Goal: Task Accomplishment & Management: Manage account settings

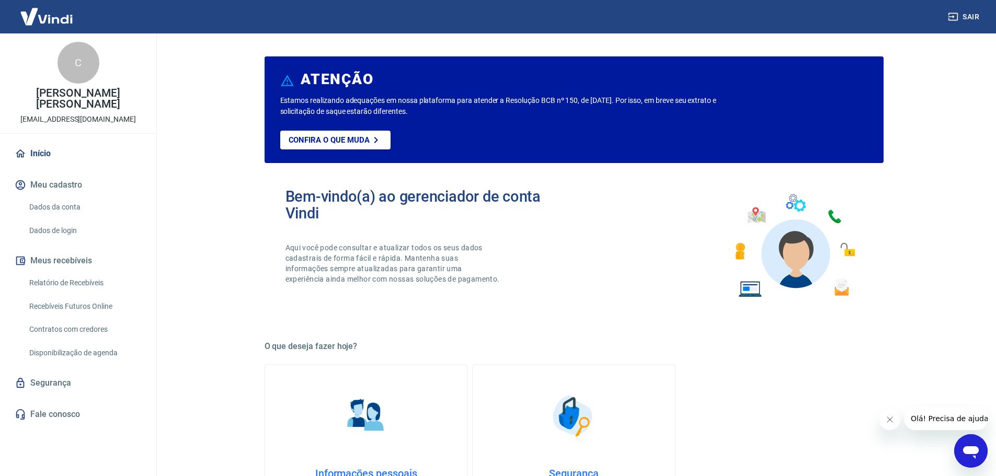
click at [72, 181] on button "Meu cadastro" at bounding box center [78, 185] width 131 height 23
click at [81, 283] on link "Relatório de Recebíveis" at bounding box center [84, 282] width 119 height 21
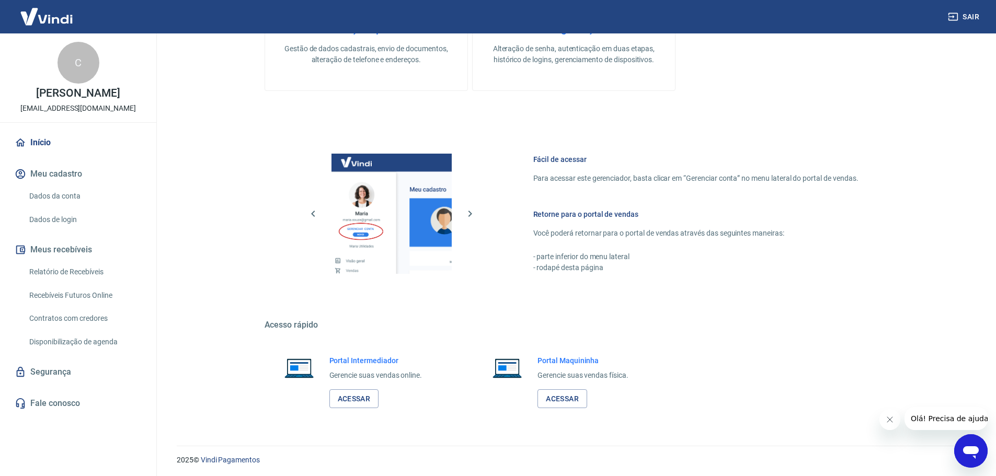
scroll to position [447, 0]
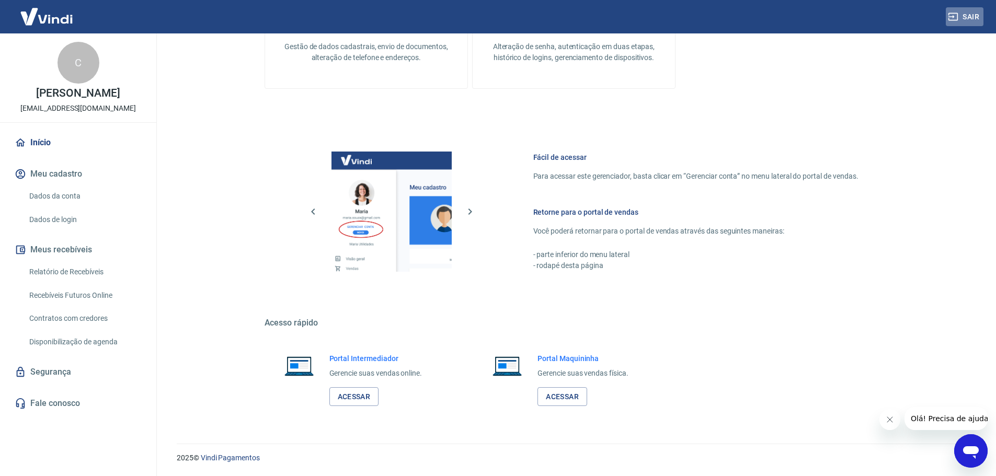
click at [958, 21] on icon "button" at bounding box center [953, 17] width 10 height 10
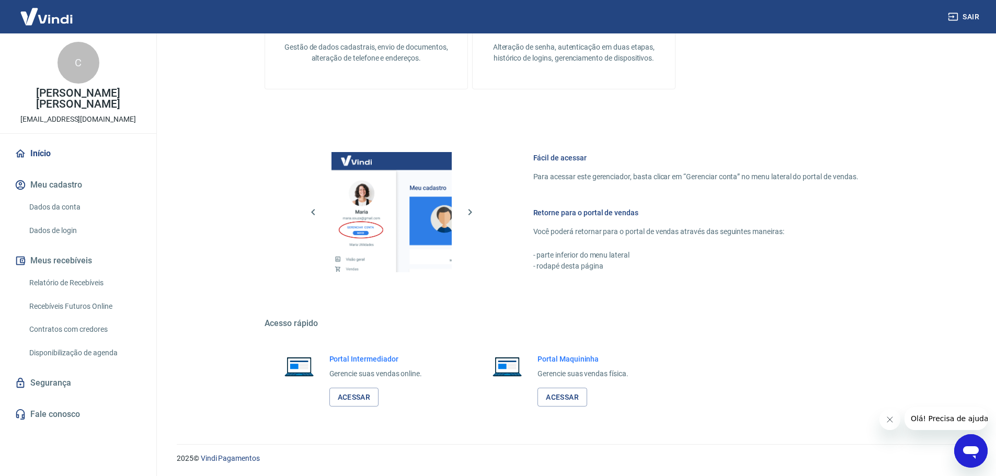
scroll to position [447, 0]
click at [359, 398] on link "Acessar" at bounding box center [354, 396] width 50 height 19
